Goal: Information Seeking & Learning: Learn about a topic

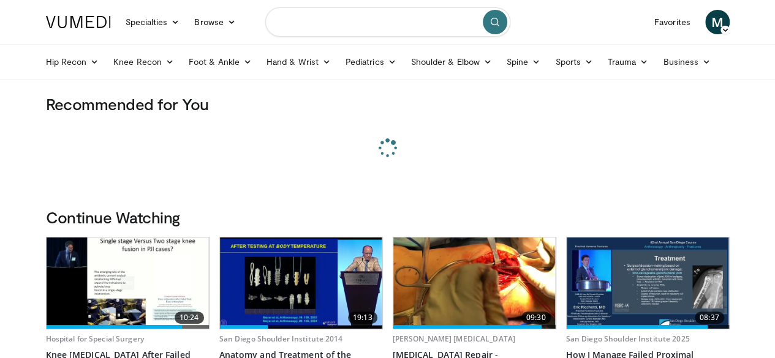
click at [355, 18] on input "Search topics, interventions" at bounding box center [387, 21] width 245 height 29
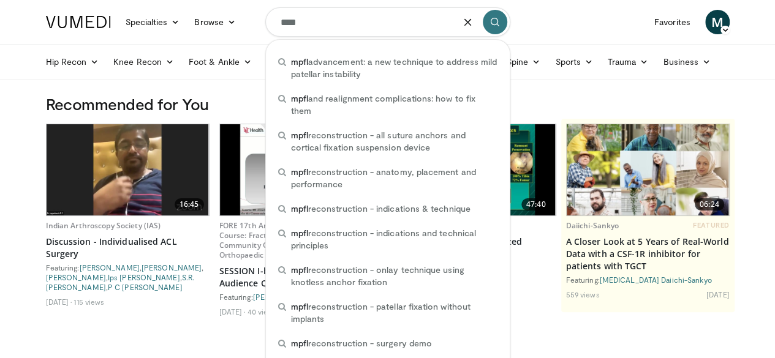
type input "****"
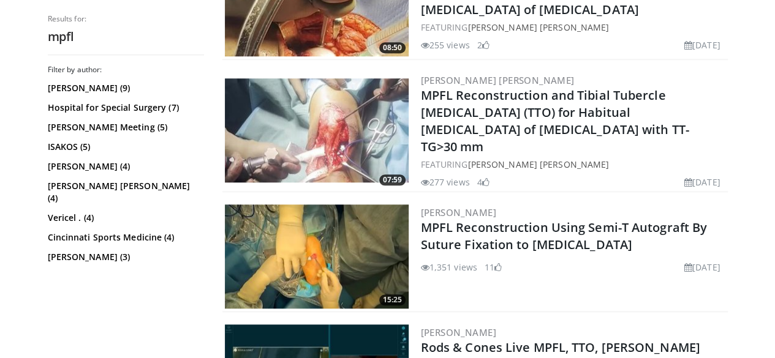
scroll to position [583, 0]
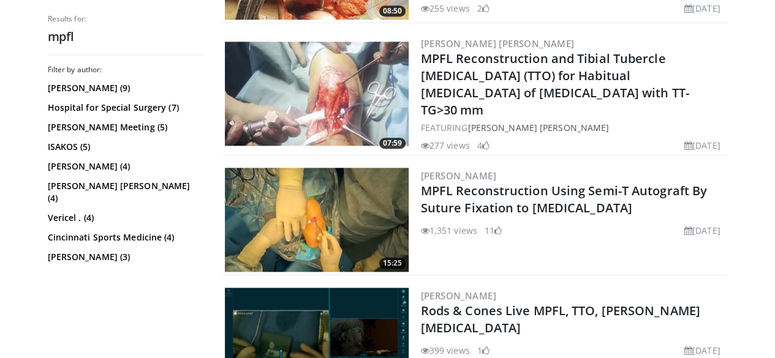
click at [320, 204] on img at bounding box center [317, 220] width 184 height 104
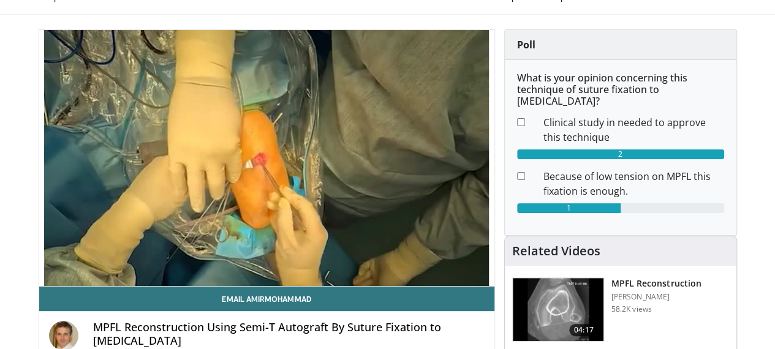
scroll to position [63, 0]
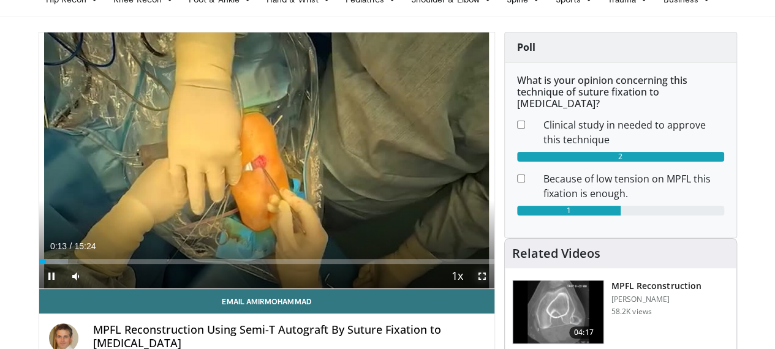
click at [493, 289] on span "Video Player" at bounding box center [482, 276] width 25 height 25
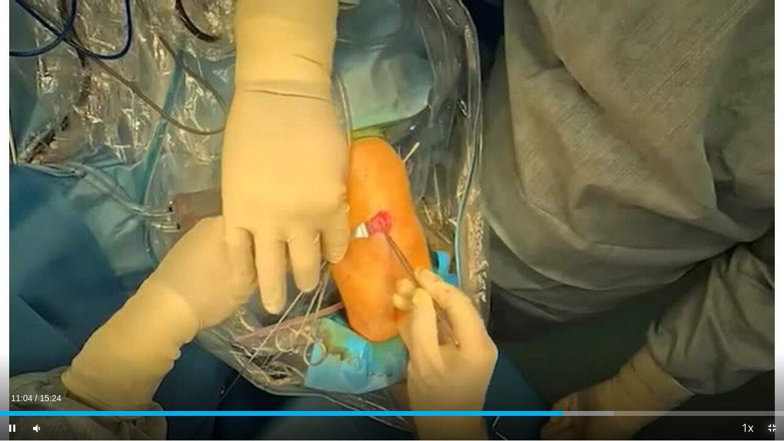
click at [772, 358] on span "Video Player" at bounding box center [772, 428] width 25 height 25
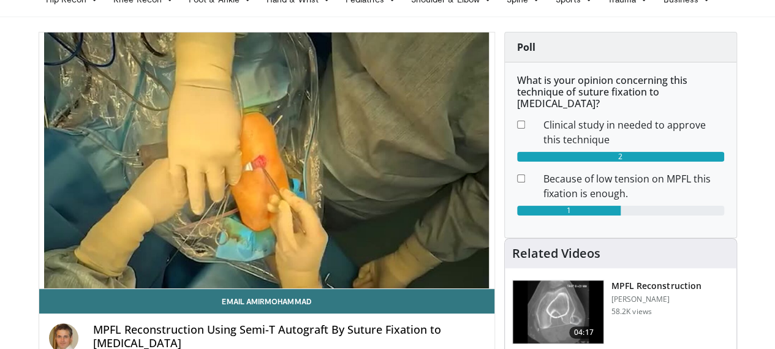
click at [581, 296] on img at bounding box center [558, 313] width 91 height 64
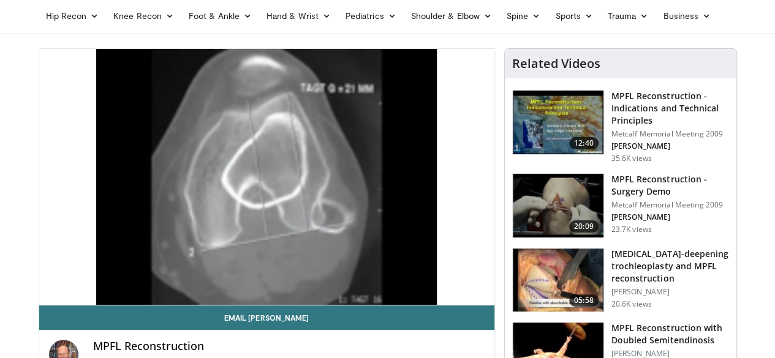
scroll to position [61, 0]
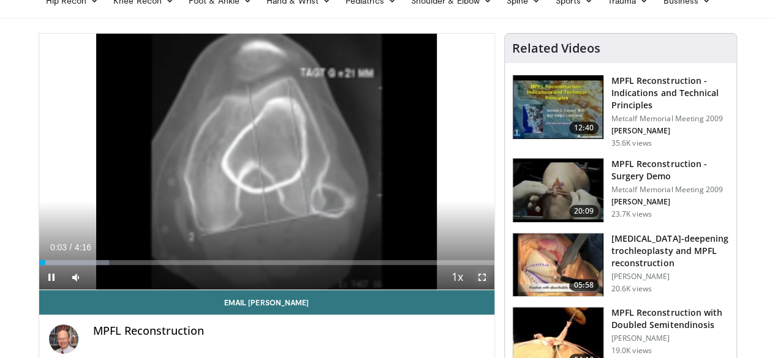
click at [493, 290] on span "Video Player" at bounding box center [482, 277] width 25 height 25
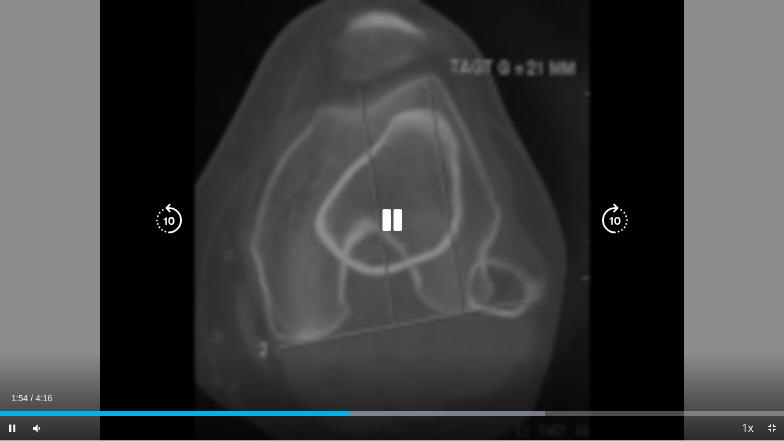
click at [390, 222] on icon "Video Player" at bounding box center [392, 220] width 34 height 34
click at [390, 211] on icon "Video Player" at bounding box center [392, 220] width 34 height 34
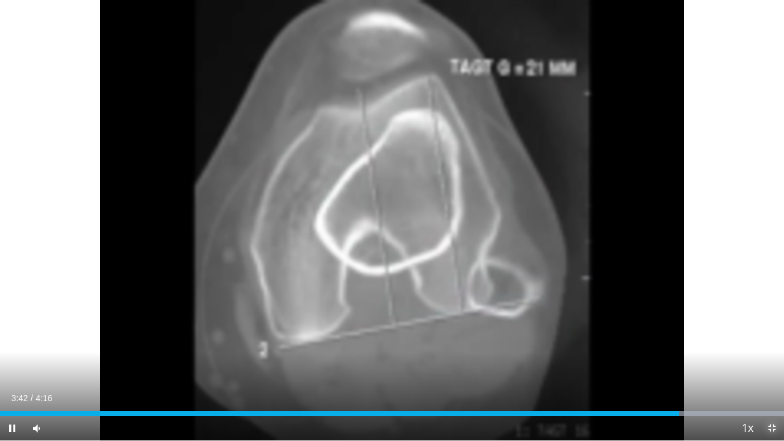
click at [773, 358] on span "Video Player" at bounding box center [772, 428] width 25 height 25
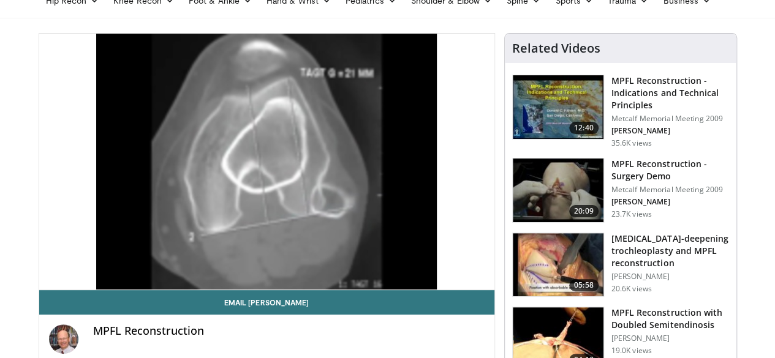
click at [563, 100] on img at bounding box center [558, 107] width 91 height 64
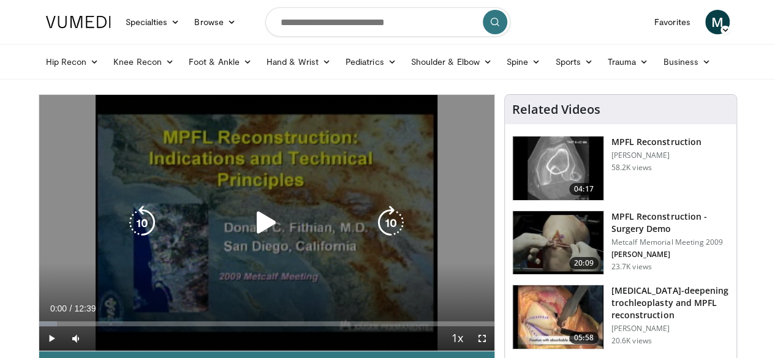
scroll to position [61, 0]
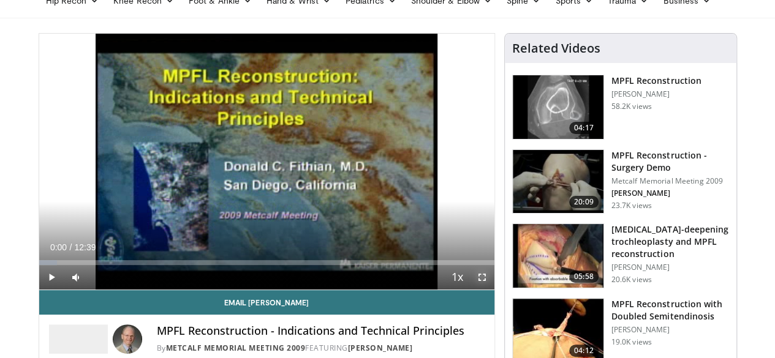
click at [491, 290] on span "Video Player" at bounding box center [482, 277] width 25 height 25
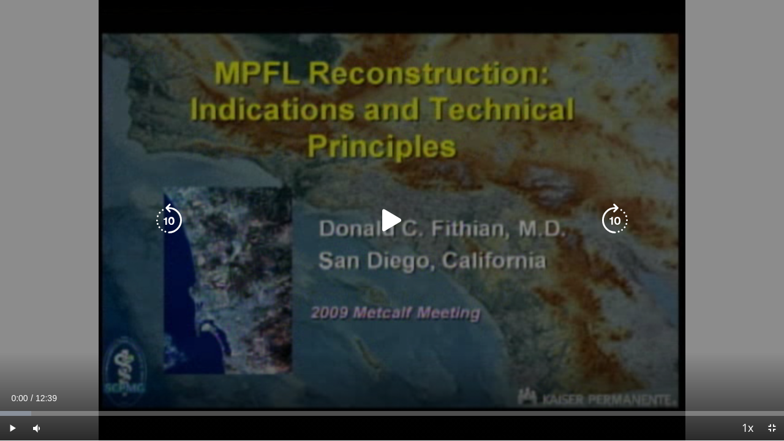
click at [391, 219] on icon "Video Player" at bounding box center [392, 220] width 34 height 34
click at [392, 221] on icon "Video Player" at bounding box center [392, 220] width 34 height 34
click at [389, 216] on icon "Video Player" at bounding box center [392, 220] width 34 height 34
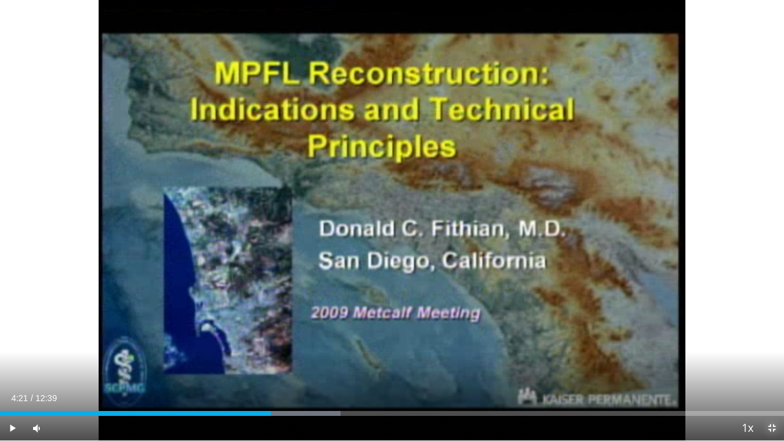
click at [773, 358] on span "Video Player" at bounding box center [772, 428] width 25 height 25
